Goal: Task Accomplishment & Management: Use online tool/utility

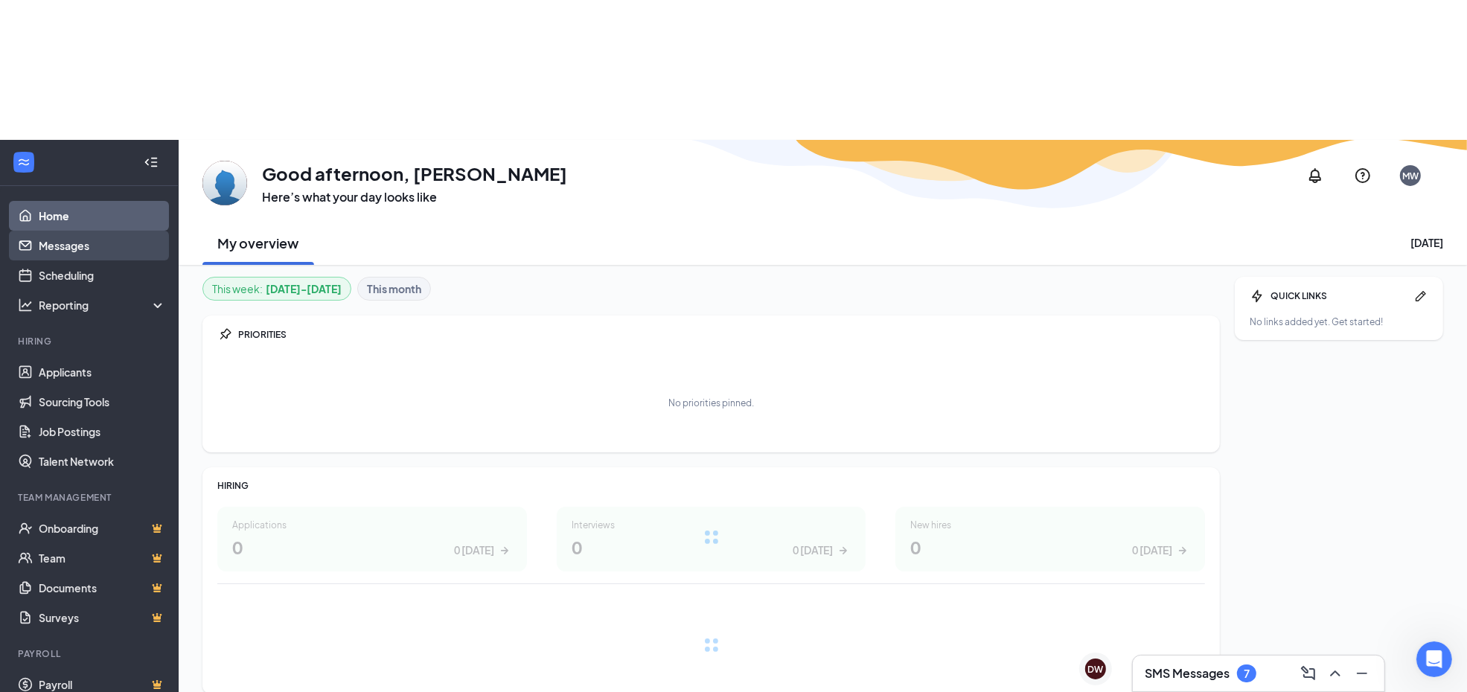
click at [65, 234] on link "Messages" at bounding box center [102, 246] width 127 height 30
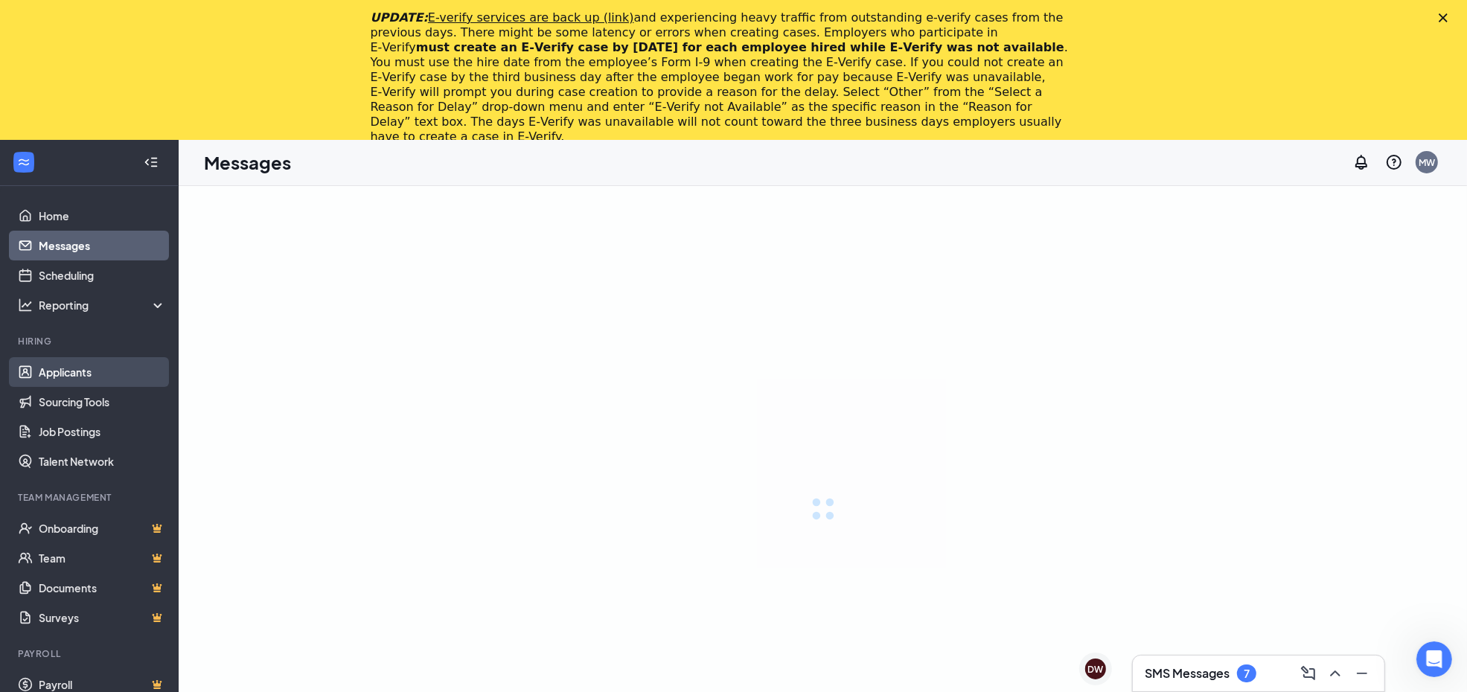
click at [49, 368] on link "Applicants" at bounding box center [102, 372] width 127 height 30
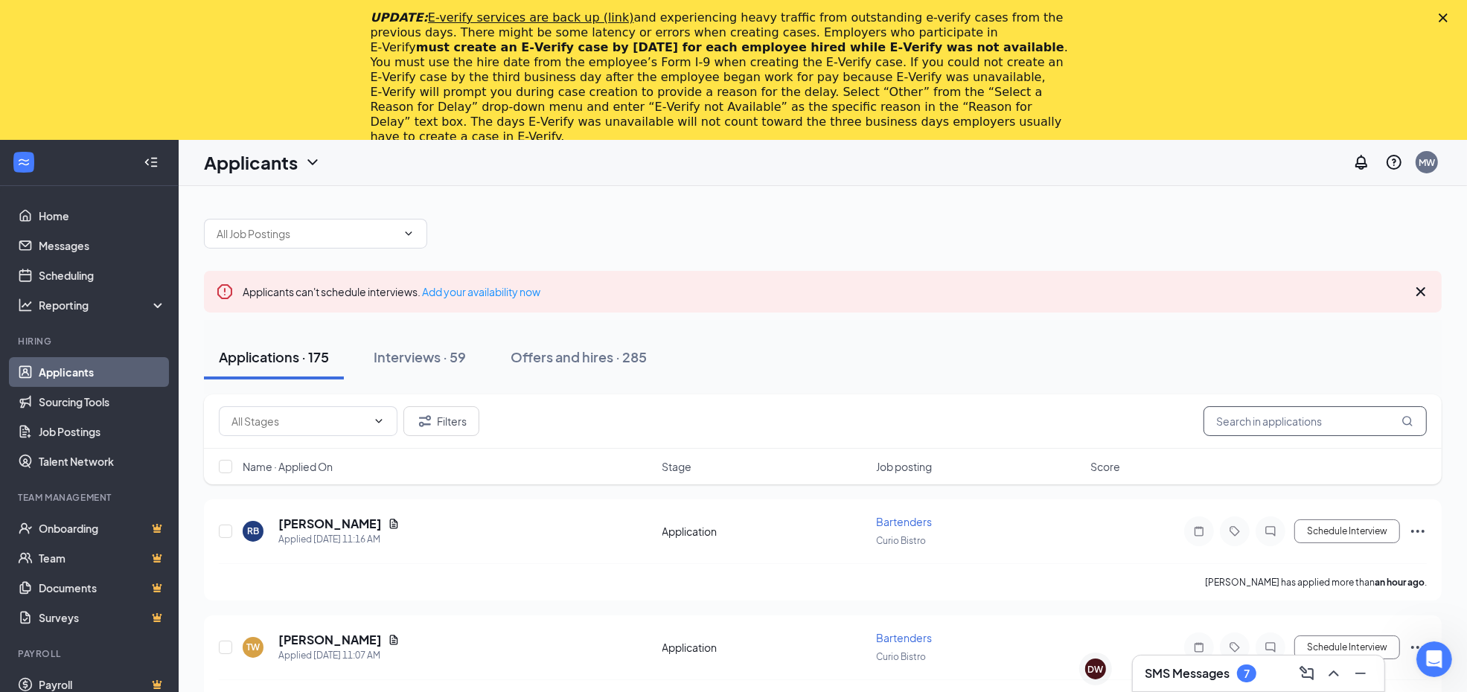
click at [1256, 410] on input "text" at bounding box center [1315, 421] width 223 height 30
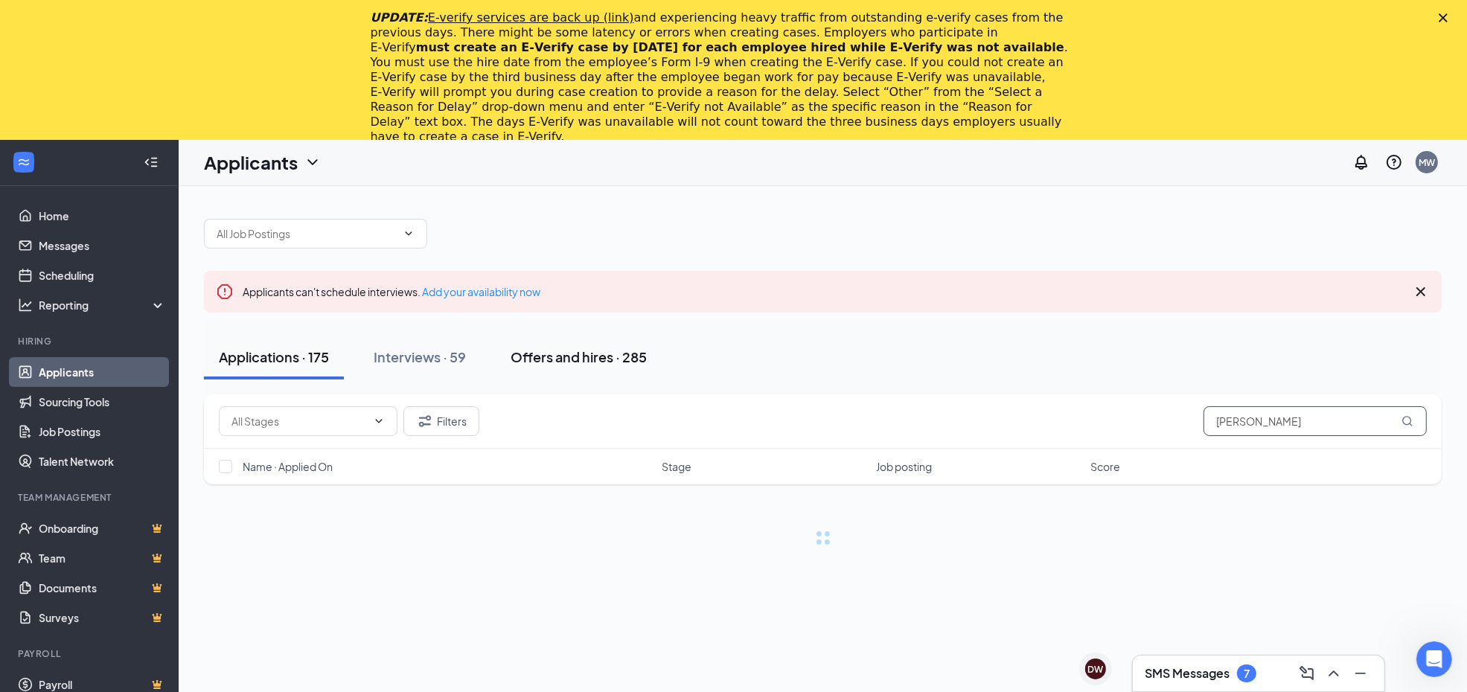
type input "[PERSON_NAME]"
click at [568, 368] on button "Offers and hires · 285" at bounding box center [579, 357] width 166 height 45
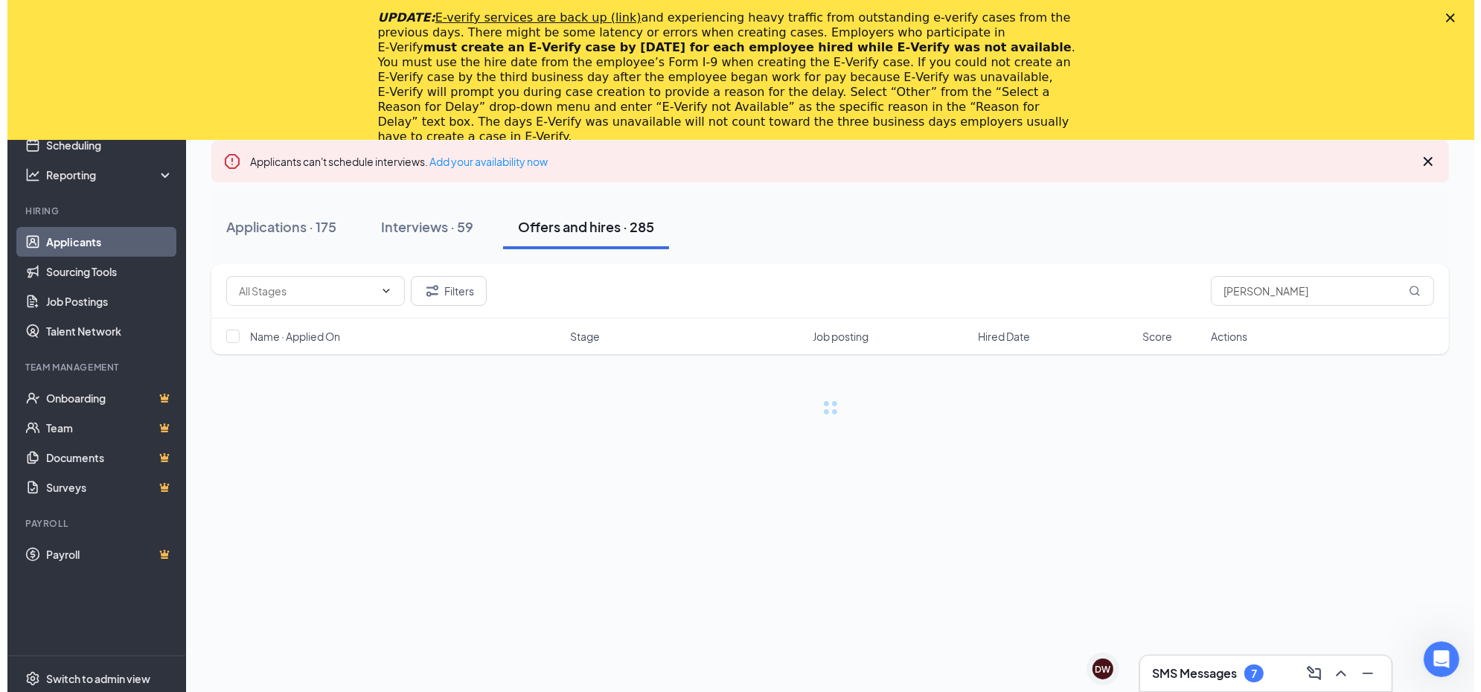
scroll to position [139, 0]
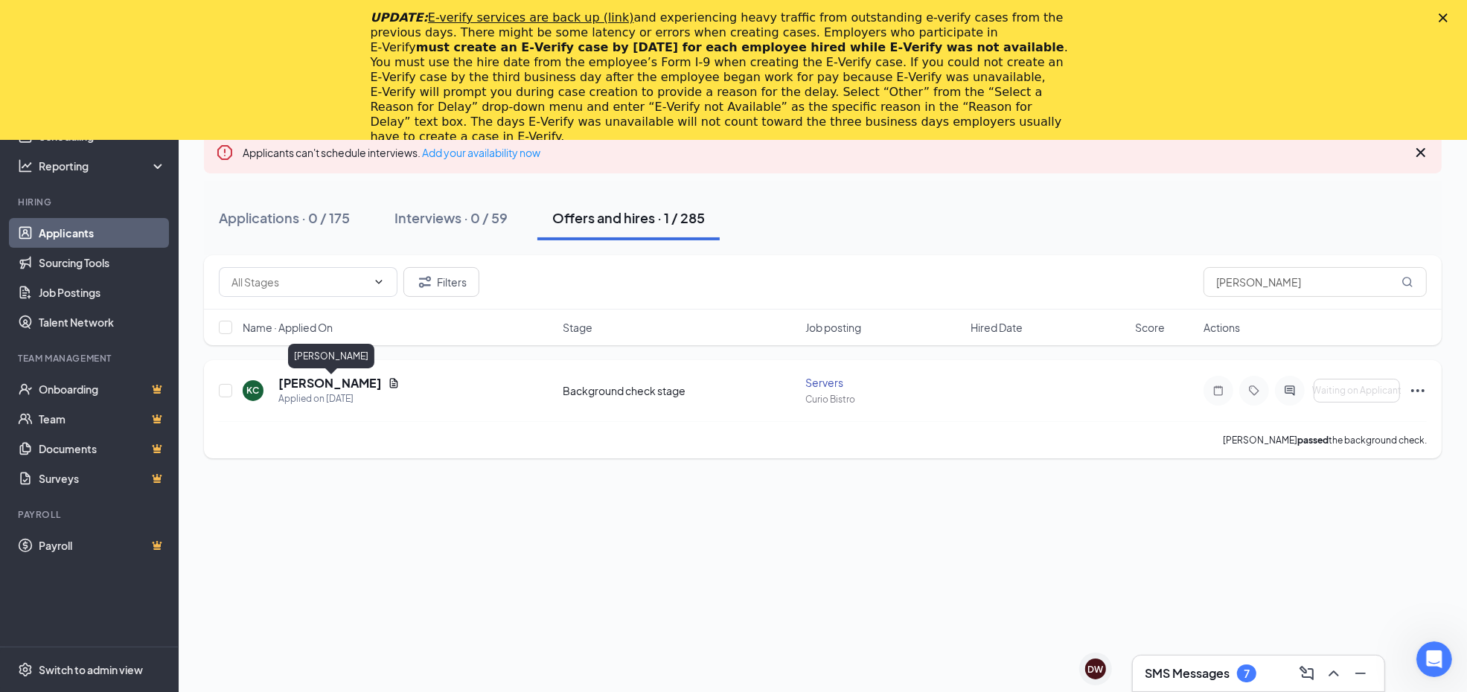
click at [382, 380] on h5 "[PERSON_NAME]" at bounding box center [329, 383] width 103 height 16
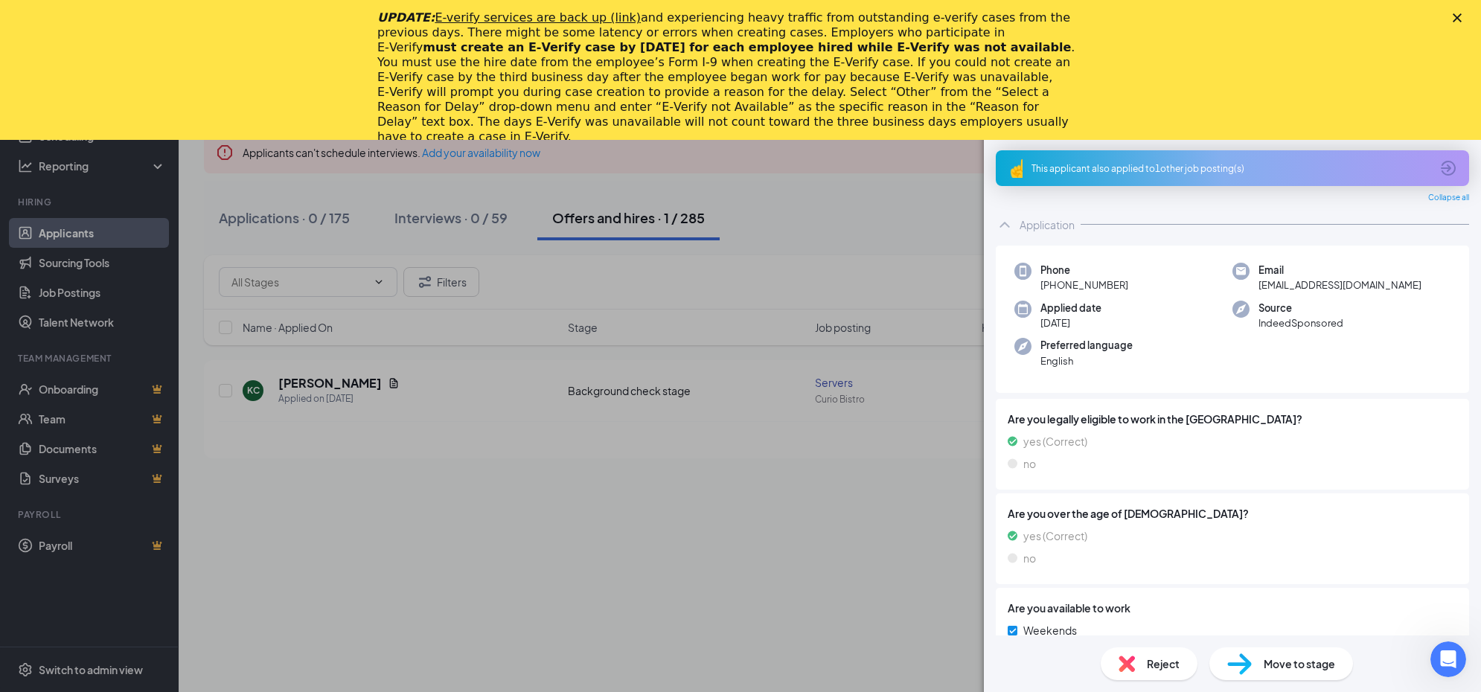
click at [1372, 285] on span "[EMAIL_ADDRESS][DOMAIN_NAME]" at bounding box center [1340, 285] width 163 height 15
copy span "[EMAIL_ADDRESS][DOMAIN_NAME]"
click at [771, 251] on div "KC [PERSON_NAME] Servers at Curio Bistro Add a tag Application Messages Feedbac…" at bounding box center [740, 346] width 1481 height 692
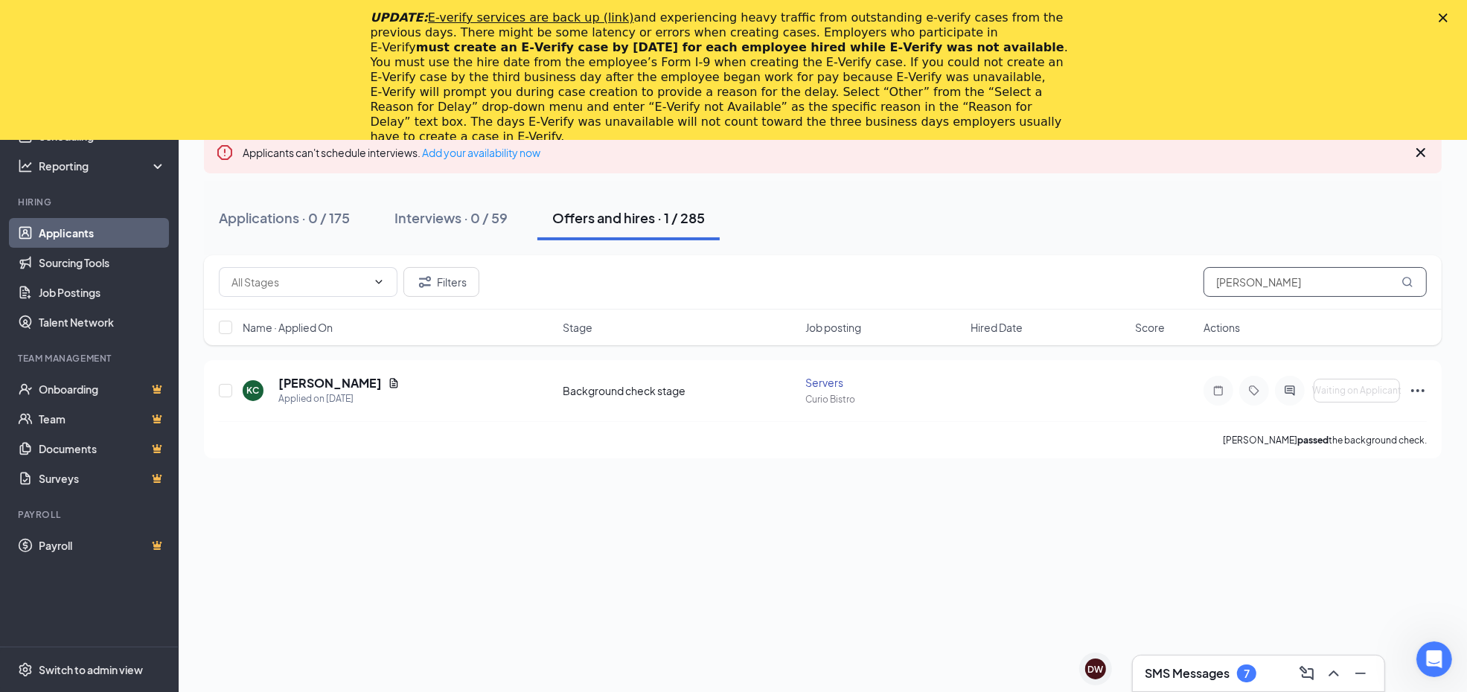
drag, startPoint x: 1262, startPoint y: 291, endPoint x: 1044, endPoint y: 284, distance: 217.5
click at [1062, 288] on div "Filters [PERSON_NAME]" at bounding box center [823, 282] width 1208 height 30
click at [339, 377] on h5 "[PERSON_NAME]" at bounding box center [329, 383] width 103 height 16
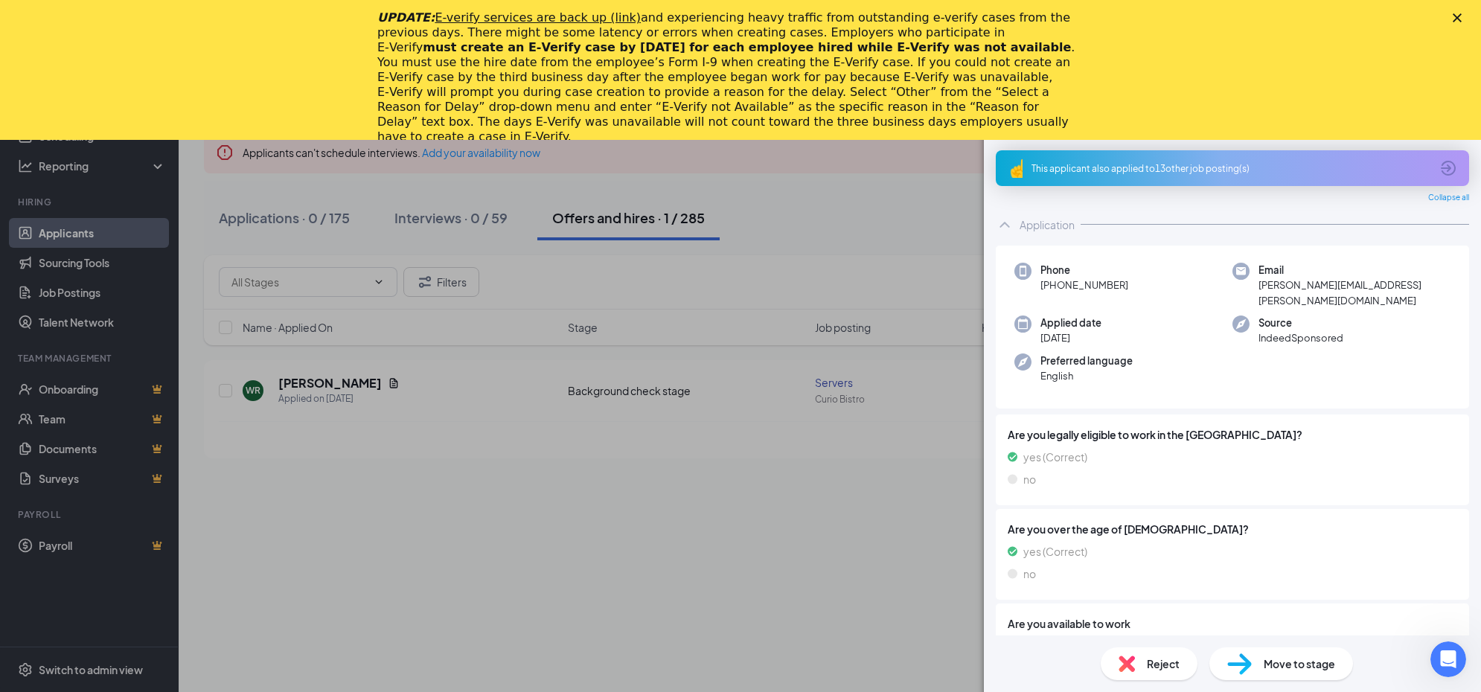
click at [1305, 284] on span "[PERSON_NAME][EMAIL_ADDRESS][PERSON_NAME][DOMAIN_NAME]" at bounding box center [1355, 293] width 192 height 31
copy span "[PERSON_NAME][EMAIL_ADDRESS][PERSON_NAME][DOMAIN_NAME]"
click at [560, 477] on div "WR [PERSON_NAME] Servers at Curio Bistro Add a tag Application Messages Feedbac…" at bounding box center [740, 346] width 1481 height 692
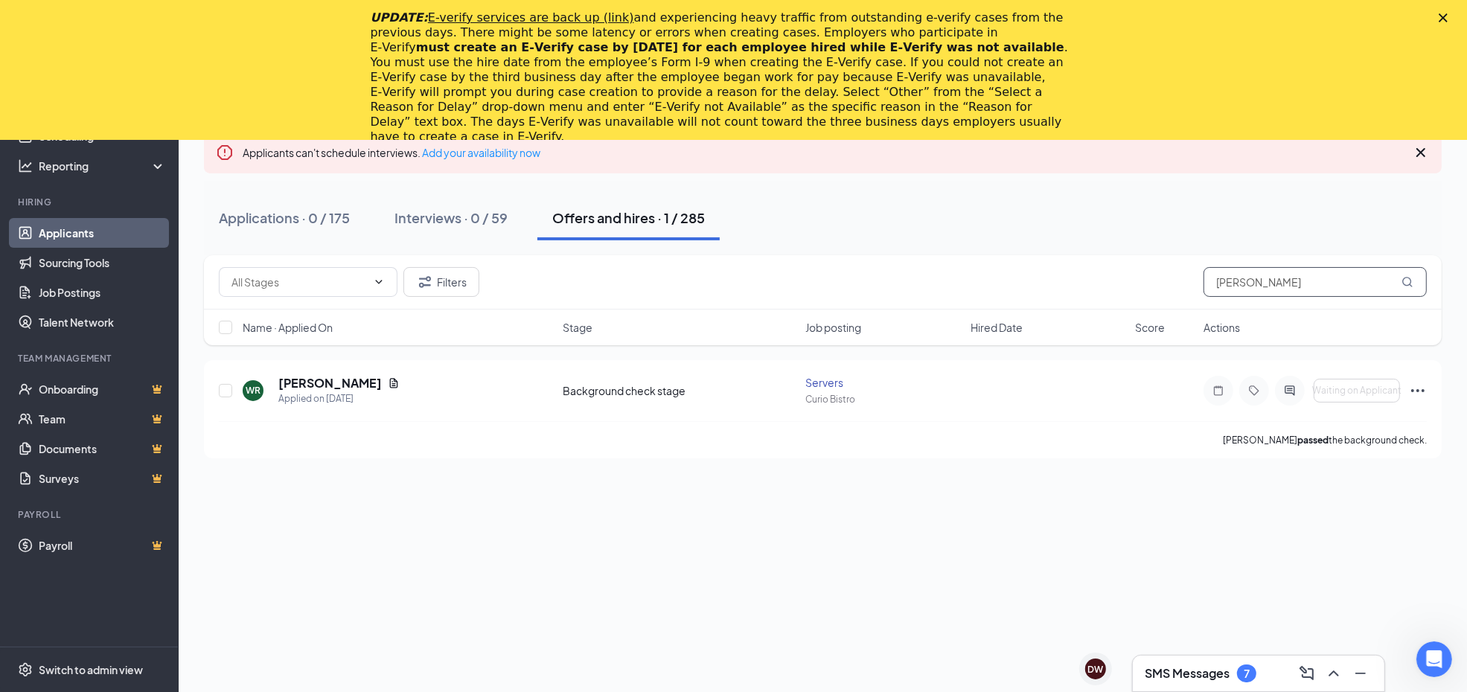
drag, startPoint x: 1309, startPoint y: 280, endPoint x: 806, endPoint y: 246, distance: 503.6
click at [811, 247] on div "Applicants can't schedule interviews. Add your availability now Applications · …" at bounding box center [823, 262] width 1238 height 394
click at [299, 380] on h5 "[PERSON_NAME]" at bounding box center [329, 383] width 103 height 16
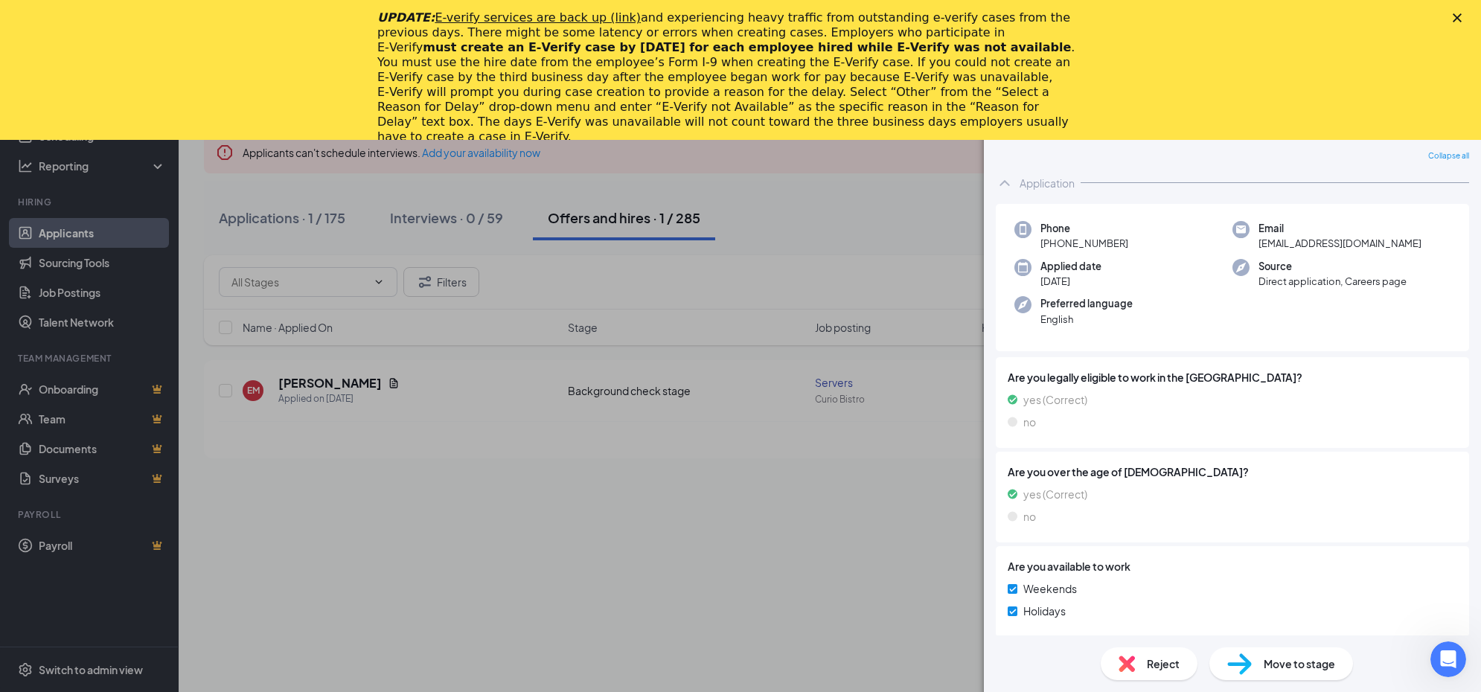
click at [1297, 240] on span "[EMAIL_ADDRESS][DOMAIN_NAME]" at bounding box center [1340, 243] width 163 height 15
copy span "[EMAIL_ADDRESS][DOMAIN_NAME]"
click at [464, 465] on div "EM [PERSON_NAME] Servers at Curio Bistro Add a tag Application Messages Feedbac…" at bounding box center [740, 346] width 1481 height 692
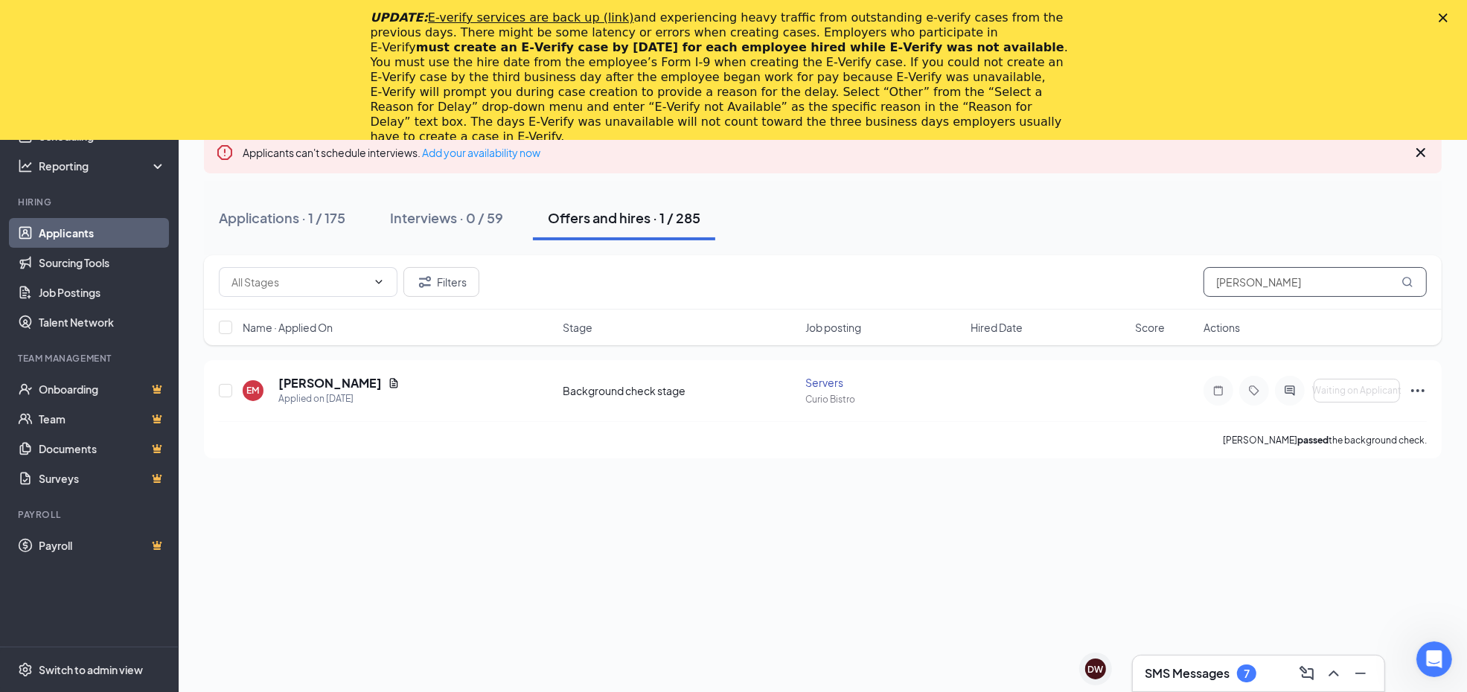
drag, startPoint x: 1249, startPoint y: 281, endPoint x: 975, endPoint y: 237, distance: 277.4
click at [977, 240] on div "Applicants can't schedule interviews. Add your availability now Applications · …" at bounding box center [823, 262] width 1238 height 394
type input "temp"
click at [347, 378] on h5 "[PERSON_NAME]" at bounding box center [329, 383] width 103 height 16
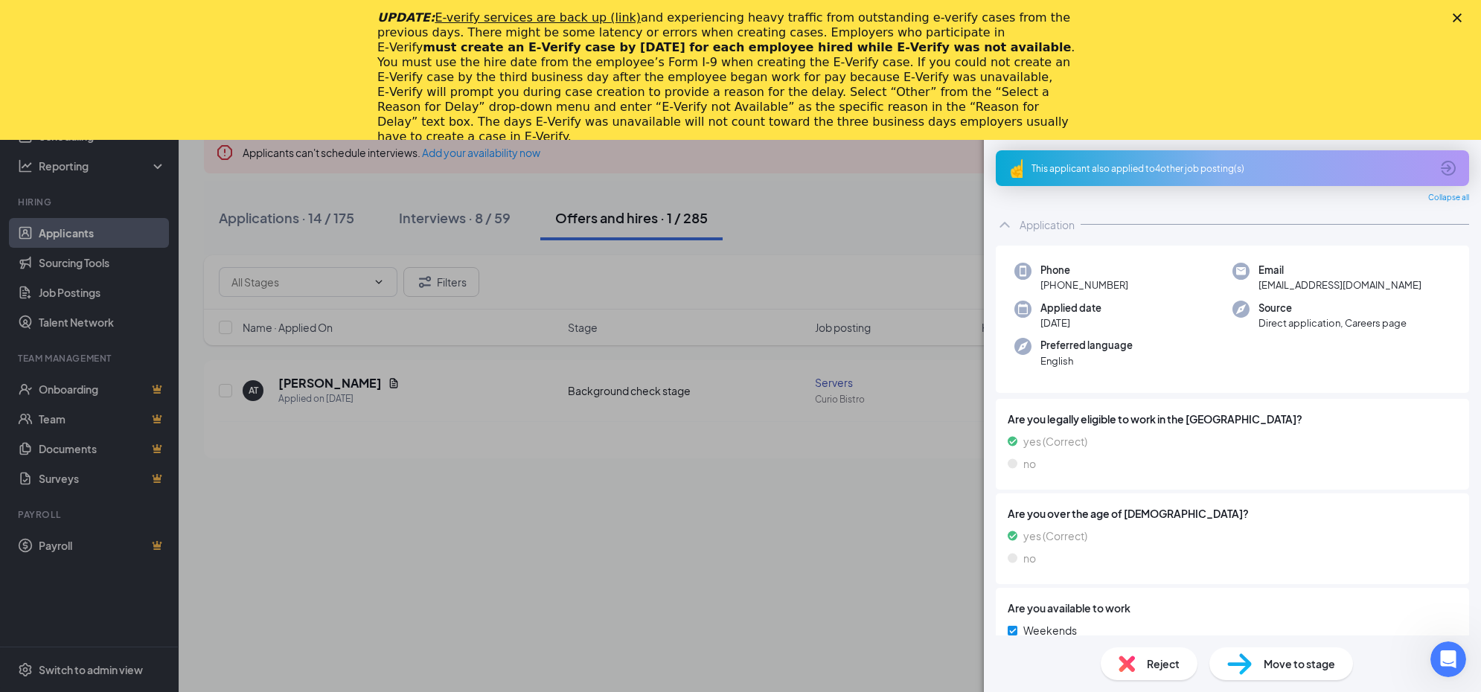
click at [1323, 284] on span "[EMAIL_ADDRESS][DOMAIN_NAME]" at bounding box center [1340, 285] width 163 height 15
copy span "[EMAIL_ADDRESS][DOMAIN_NAME]"
